Goal: Information Seeking & Learning: Understand process/instructions

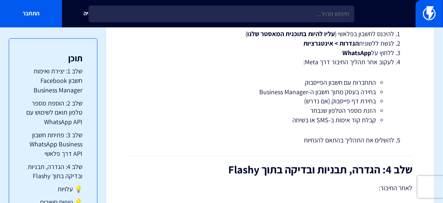
scroll to position [1199, 0]
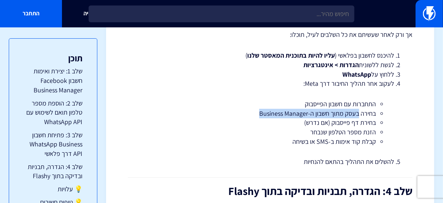
drag, startPoint x: 342, startPoint y: 112, endPoint x: 243, endPoint y: 113, distance: 98.5
click at [243, 113] on li "בחירה בעסק מתוך חשבון ה-Business Manager" at bounding box center [271, 113] width 212 height 9
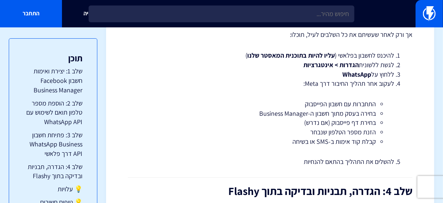
click at [349, 124] on li "בחירת דף פייסבוק (אם נדרש)" at bounding box center [271, 122] width 212 height 9
drag, startPoint x: 361, startPoint y: 123, endPoint x: 291, endPoint y: 119, distance: 69.8
click at [287, 119] on li "בחירת דף פייסבוק (אם נדרש)" at bounding box center [271, 122] width 212 height 9
click at [347, 130] on li "הזנת מספר הטלפון שנבחר" at bounding box center [271, 131] width 212 height 9
drag, startPoint x: 364, startPoint y: 131, endPoint x: 308, endPoint y: 129, distance: 55.5
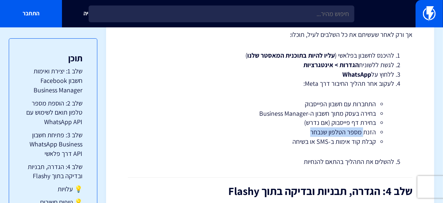
click at [308, 129] on li "הזנת מספר הטלפון שנבחר" at bounding box center [271, 131] width 212 height 9
click at [347, 143] on li "קבלת קוד אימות ב-SMS או בשיחה" at bounding box center [271, 141] width 212 height 9
drag, startPoint x: 279, startPoint y: 134, endPoint x: 270, endPoint y: 132, distance: 9.2
click at [270, 132] on ul "התחברות עם חשבון הפייסבוק בחירה בעסק מתוך חשבון ה-Business Manager בחירת דף פיי…" at bounding box center [270, 122] width 226 height 47
drag, startPoint x: 327, startPoint y: 135, endPoint x: 342, endPoint y: 136, distance: 15.0
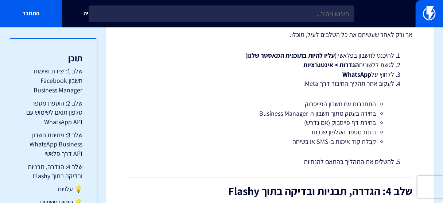
click at [327, 135] on li "הזנת מספר הטלפון שנבחר" at bounding box center [271, 131] width 212 height 9
click at [346, 132] on li "הזנת מספר הטלפון שנבחר" at bounding box center [271, 131] width 212 height 9
click at [346, 129] on li "הזנת מספר הטלפון שנבחר" at bounding box center [271, 131] width 212 height 9
click at [351, 130] on li "הזנת מספר הטלפון שנבחר" at bounding box center [271, 131] width 212 height 9
drag, startPoint x: 368, startPoint y: 131, endPoint x: 304, endPoint y: 130, distance: 63.5
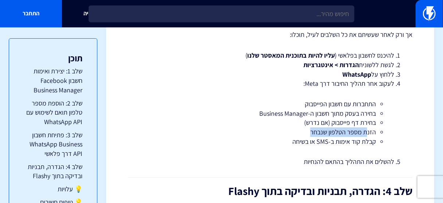
click at [304, 130] on li "הזנת מספר הטלפון שנבחר" at bounding box center [271, 131] width 212 height 9
click at [364, 131] on li "הזנת מספר הטלפון שנבחר" at bounding box center [271, 131] width 212 height 9
drag, startPoint x: 370, startPoint y: 130, endPoint x: 303, endPoint y: 127, distance: 66.5
click at [303, 127] on li "הזנת מספר הטלפון שנבחר" at bounding box center [271, 131] width 212 height 9
click at [367, 131] on li "הזנת מספר הטלפון שנבחר" at bounding box center [271, 131] width 212 height 9
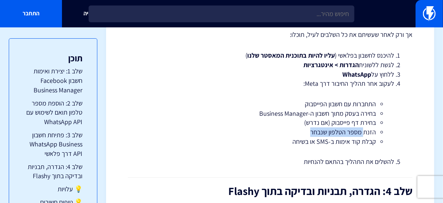
drag, startPoint x: 365, startPoint y: 132, endPoint x: 313, endPoint y: 133, distance: 52.6
click at [313, 133] on li "הזנת מספר הטלפון שנבחר" at bounding box center [271, 131] width 212 height 9
click at [336, 143] on li "קבלת קוד אימות ב-SMS או בשיחה" at bounding box center [271, 141] width 212 height 9
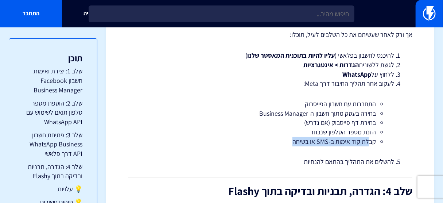
drag, startPoint x: 370, startPoint y: 143, endPoint x: 279, endPoint y: 137, distance: 90.3
click at [279, 137] on li "קבלת קוד אימות ב-SMS או בשיחה" at bounding box center [271, 141] width 212 height 9
click at [276, 127] on li "הזנת מספר הטלפון שנבחר" at bounding box center [271, 131] width 212 height 9
